Goal: Communication & Community: Answer question/provide support

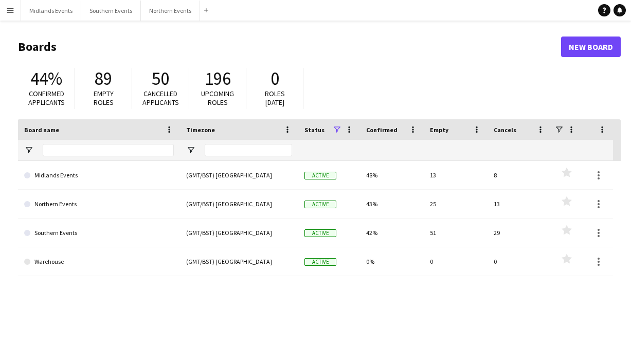
click at [6, 12] on app-icon "Menu" at bounding box center [10, 10] width 8 height 8
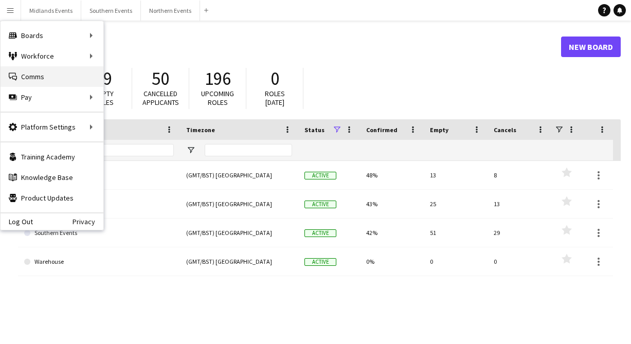
click at [30, 77] on link "Comms Comms" at bounding box center [52, 76] width 103 height 21
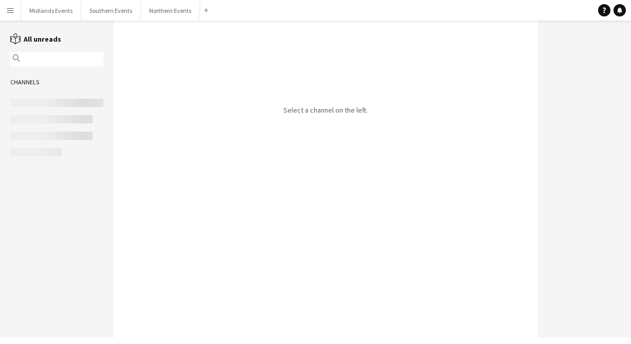
click at [56, 61] on input "text" at bounding box center [62, 58] width 78 height 9
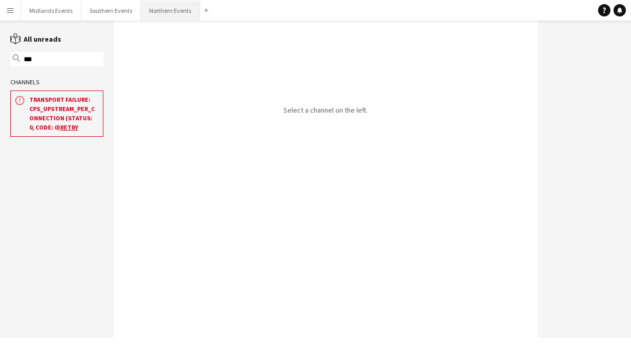
type input "***"
click at [156, 5] on button "Northern Events Close" at bounding box center [170, 11] width 59 height 20
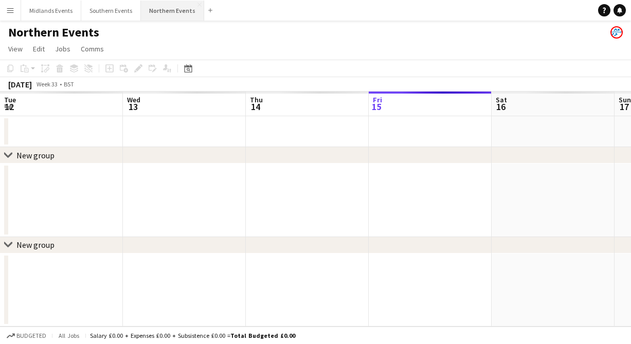
scroll to position [0, 246]
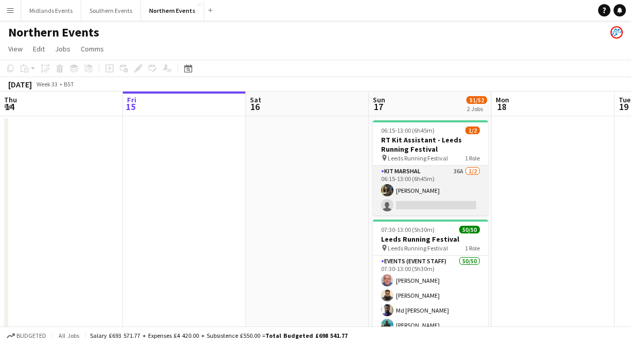
click at [422, 201] on app-card-role "Kit Marshal 36A [DATE] 06:15-13:00 (6h45m) [PERSON_NAME] single-neutral-actions" at bounding box center [430, 191] width 115 height 50
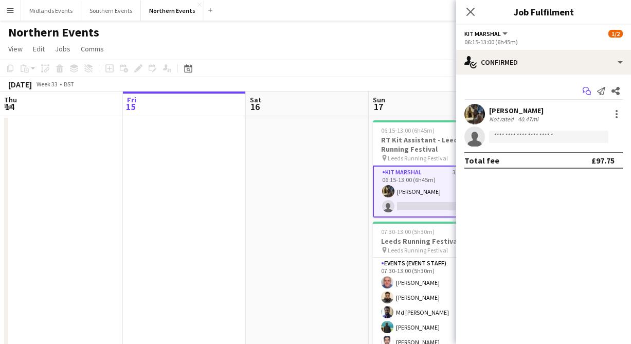
click at [581, 95] on app-icon "Start chat" at bounding box center [586, 91] width 14 height 14
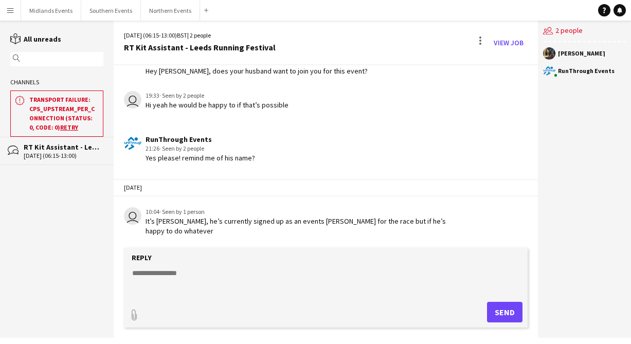
scroll to position [1039, 0]
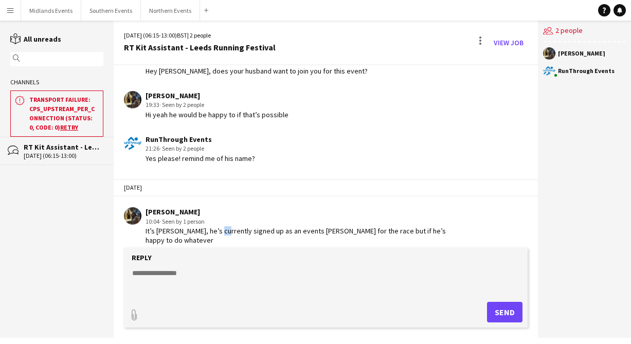
drag, startPoint x: 217, startPoint y: 232, endPoint x: 209, endPoint y: 232, distance: 8.7
click at [209, 232] on div "It’s [PERSON_NAME], he’s currently signed up as an events [PERSON_NAME] for the…" at bounding box center [304, 235] width 318 height 19
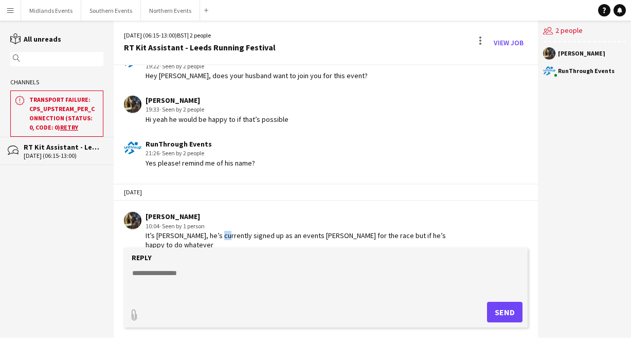
scroll to position [1049, 0]
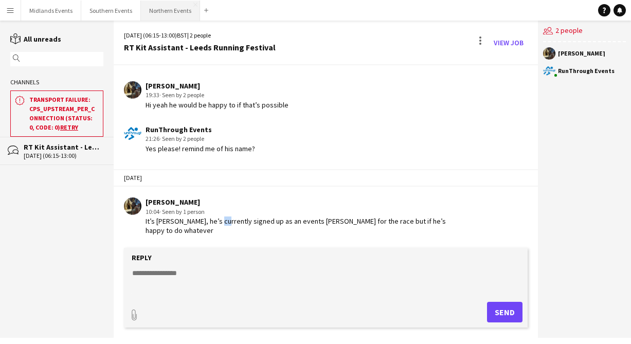
click at [166, 15] on button "Northern Events Close" at bounding box center [170, 11] width 59 height 20
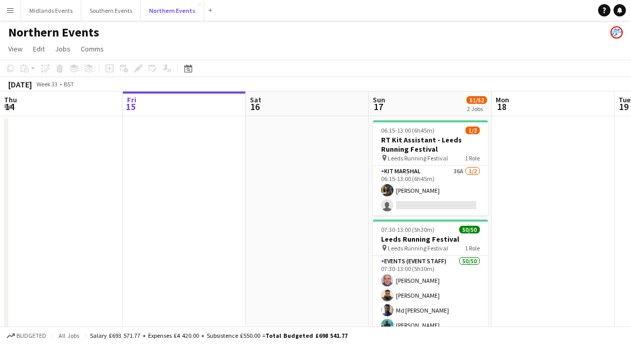
scroll to position [0, 315]
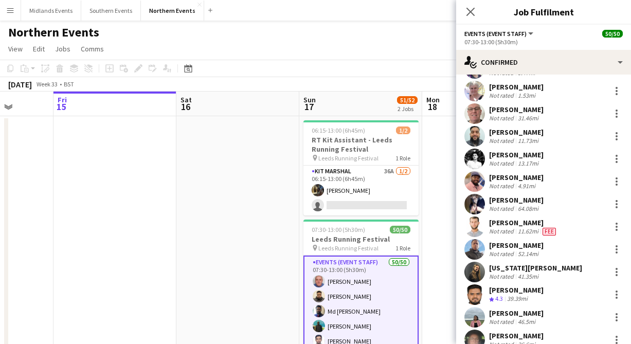
scroll to position [0, 0]
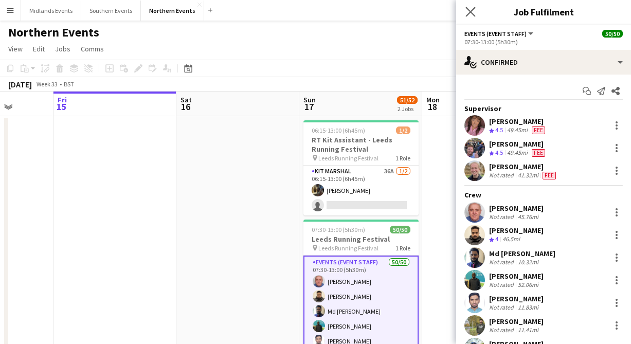
click at [470, 16] on app-icon "Close pop-in" at bounding box center [470, 12] width 15 height 15
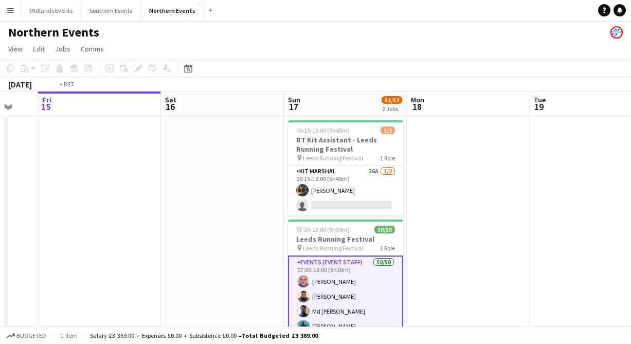
scroll to position [0, 506]
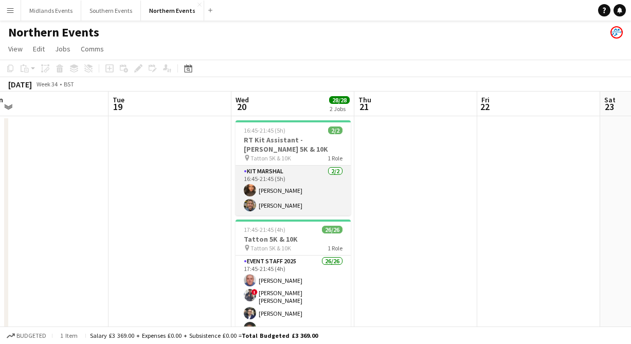
click at [319, 190] on app-card-role "Kit Marshal [DATE] 16:45-21:45 (5h) [PERSON_NAME] [PERSON_NAME]" at bounding box center [292, 191] width 115 height 50
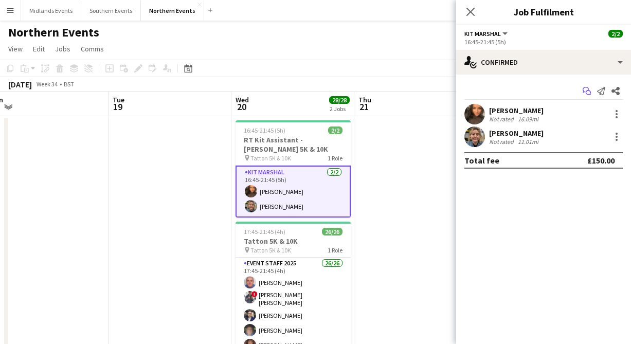
click at [582, 91] on icon "Start chat" at bounding box center [586, 91] width 8 height 8
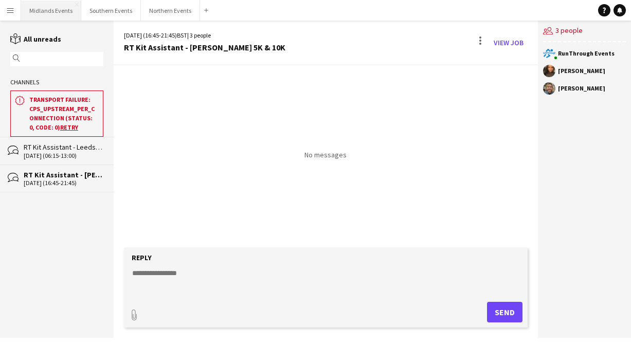
click at [36, 9] on button "Midlands Events Close" at bounding box center [51, 11] width 60 height 20
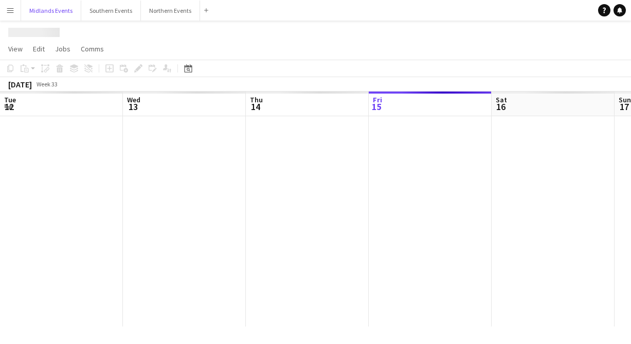
scroll to position [0, 246]
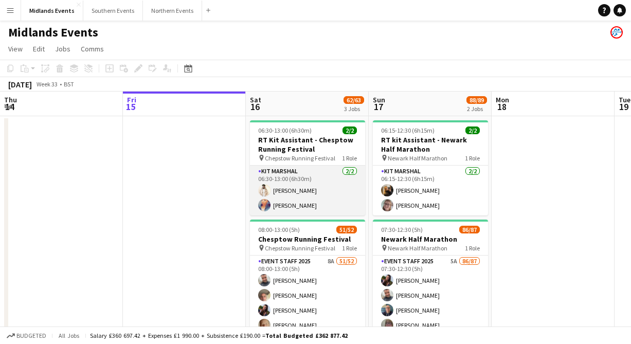
click at [297, 205] on app-card-role "Kit Marshal [DATE] 06:30-13:00 (6h30m) [PERSON_NAME] [PERSON_NAME]" at bounding box center [307, 191] width 115 height 50
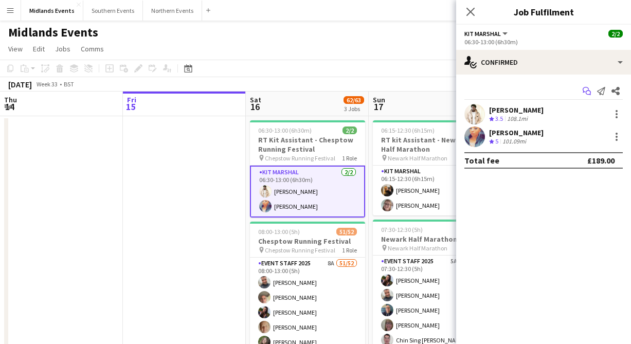
click at [587, 94] on icon at bounding box center [587, 92] width 5 height 5
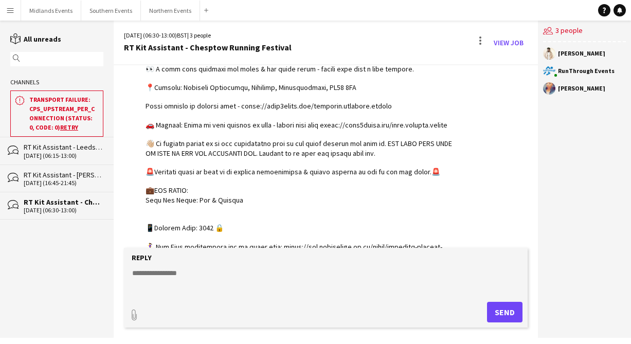
scroll to position [225, 0]
click at [57, 7] on button "Midlands Events Close" at bounding box center [51, 11] width 60 height 20
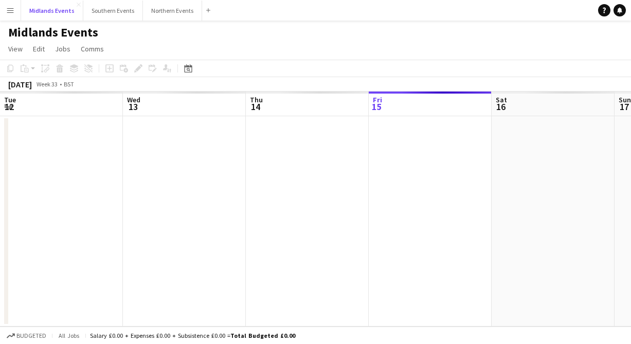
scroll to position [0, 246]
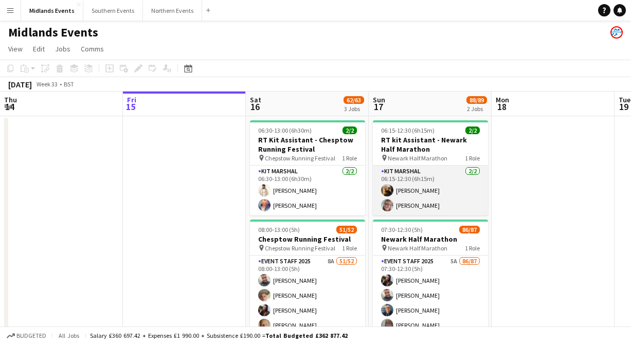
click at [399, 189] on app-card-role "Kit Marshal [DATE] 06:15-12:30 (6h15m) [PERSON_NAME] [PERSON_NAME]" at bounding box center [430, 191] width 115 height 50
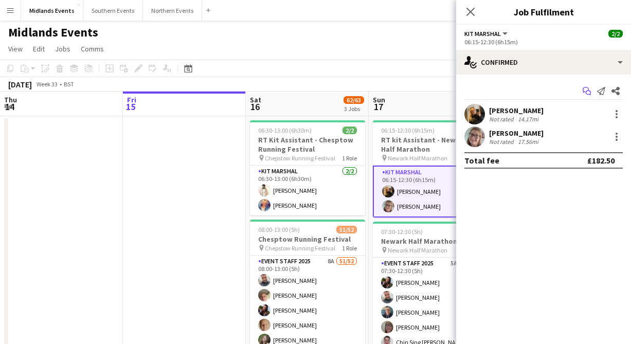
click at [584, 93] on icon "Start chat" at bounding box center [586, 91] width 8 height 8
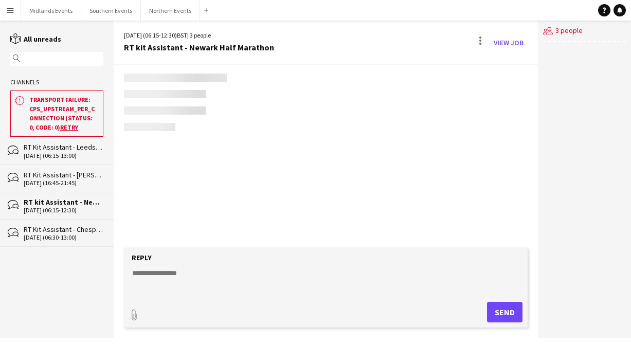
scroll to position [1056, 0]
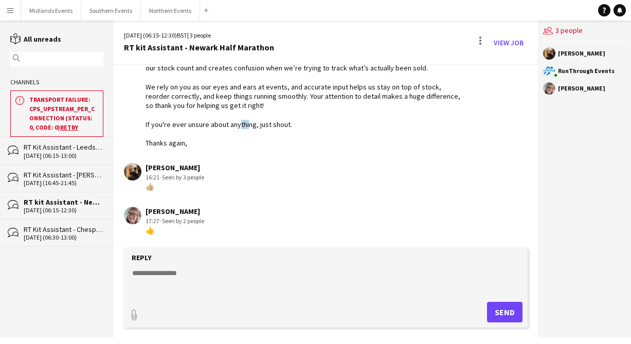
drag, startPoint x: 243, startPoint y: 124, endPoint x: 219, endPoint y: 124, distance: 24.2
click at [223, 124] on div "The code you will use for Shopify will be 36987 It is very important you log in…" at bounding box center [304, 53] width 318 height 187
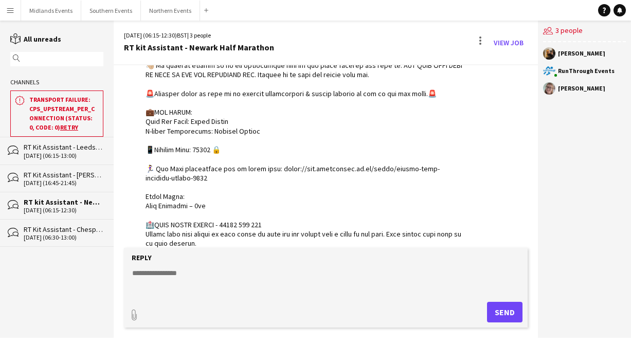
scroll to position [155, 0]
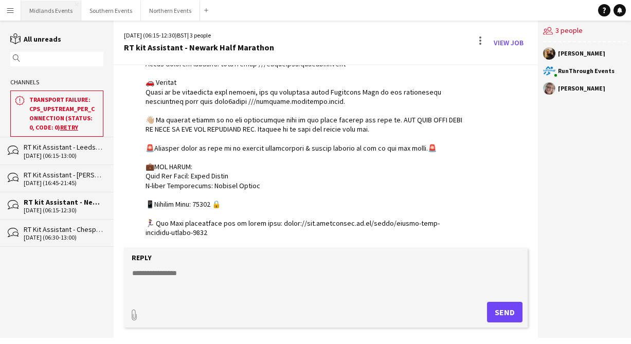
click at [58, 8] on button "Midlands Events Close" at bounding box center [51, 11] width 60 height 20
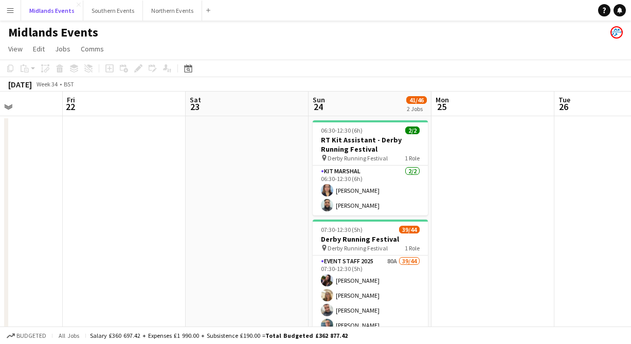
scroll to position [0, 453]
